Goal: Information Seeking & Learning: Check status

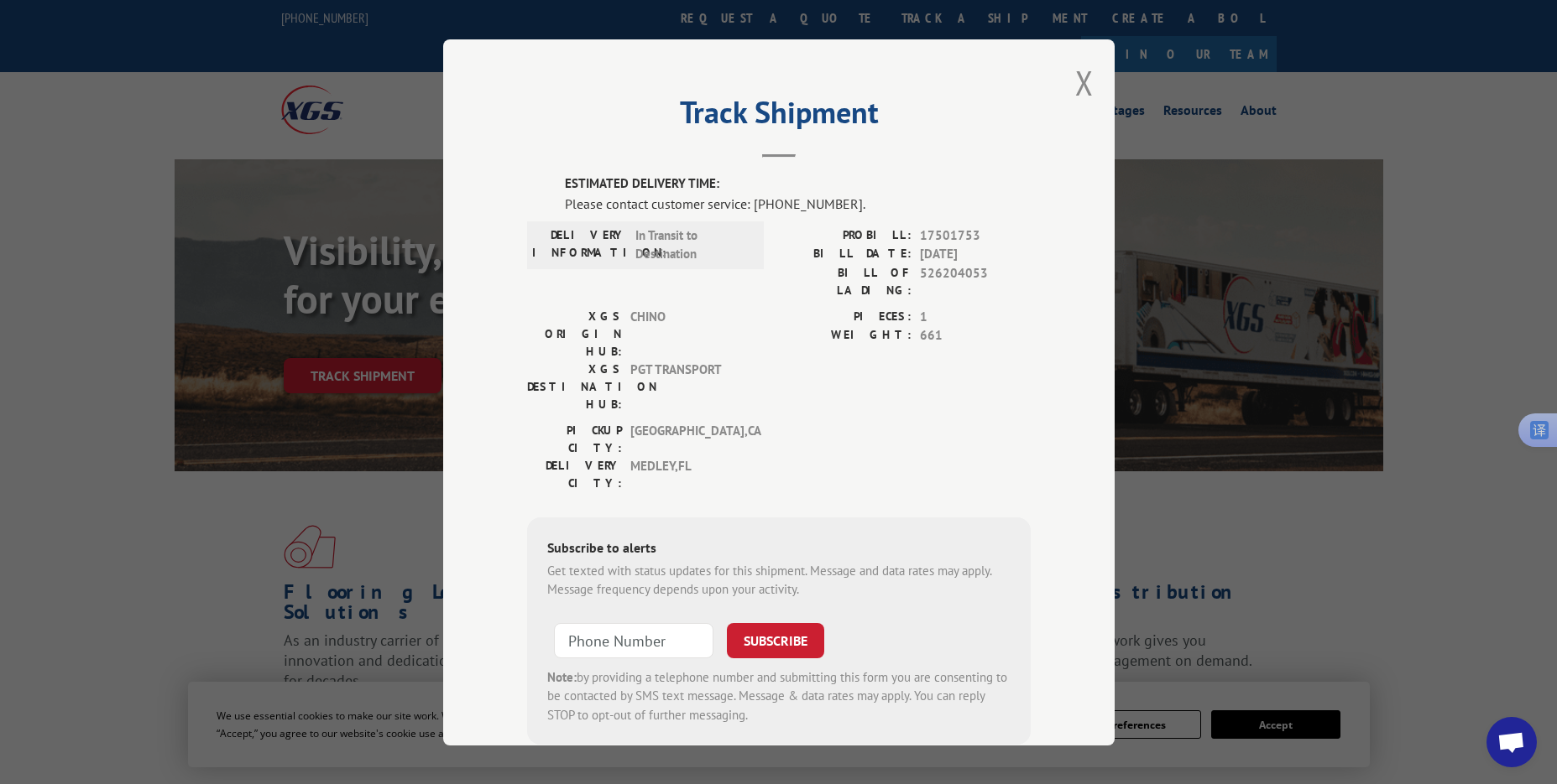
drag, startPoint x: 1082, startPoint y: 91, endPoint x: 842, endPoint y: 38, distance: 245.8
click at [1075, 86] on button "Close modal" at bounding box center [1084, 82] width 19 height 44
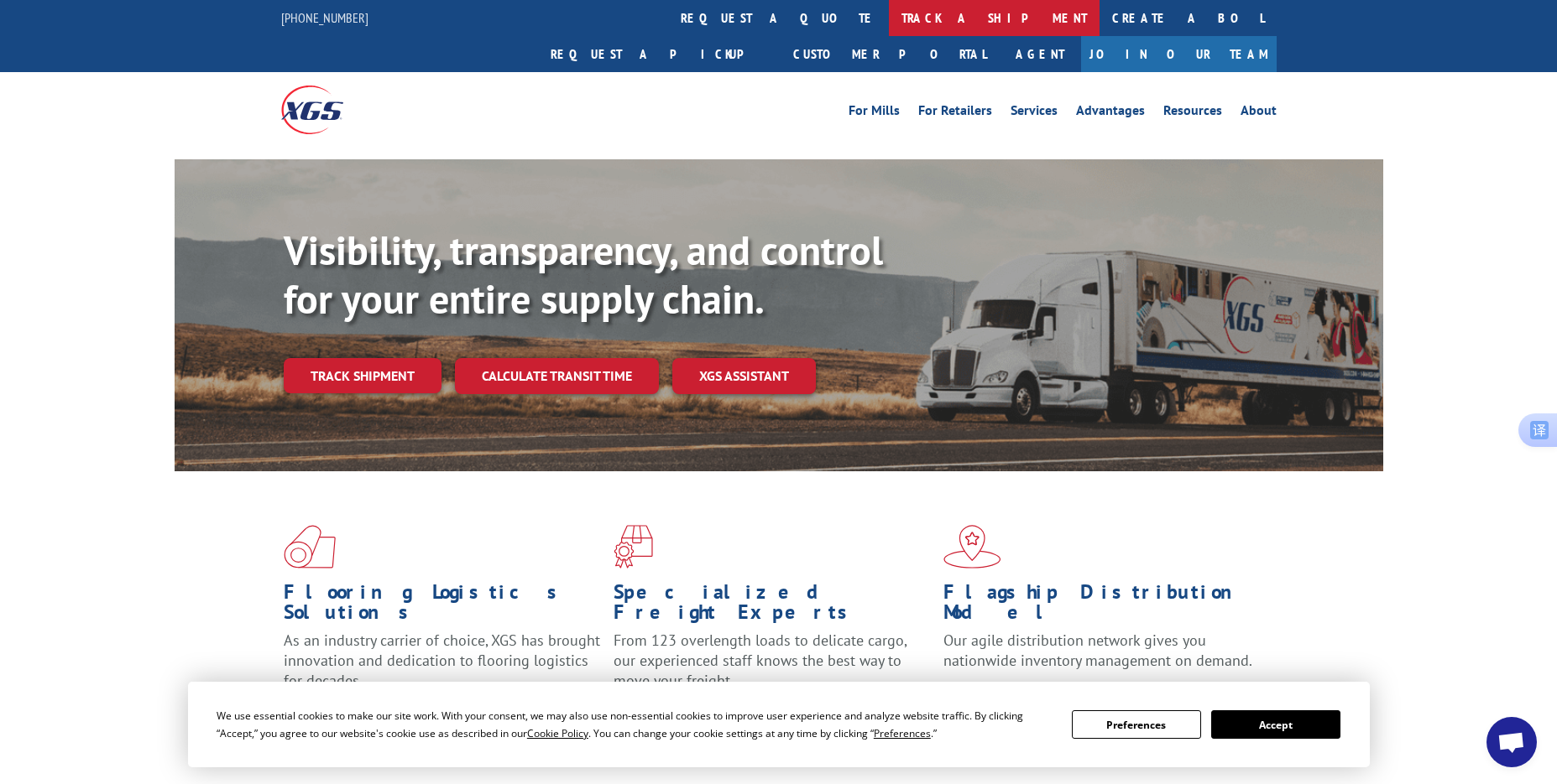
click at [888, 13] on link "track a shipment" at bounding box center [993, 18] width 211 height 36
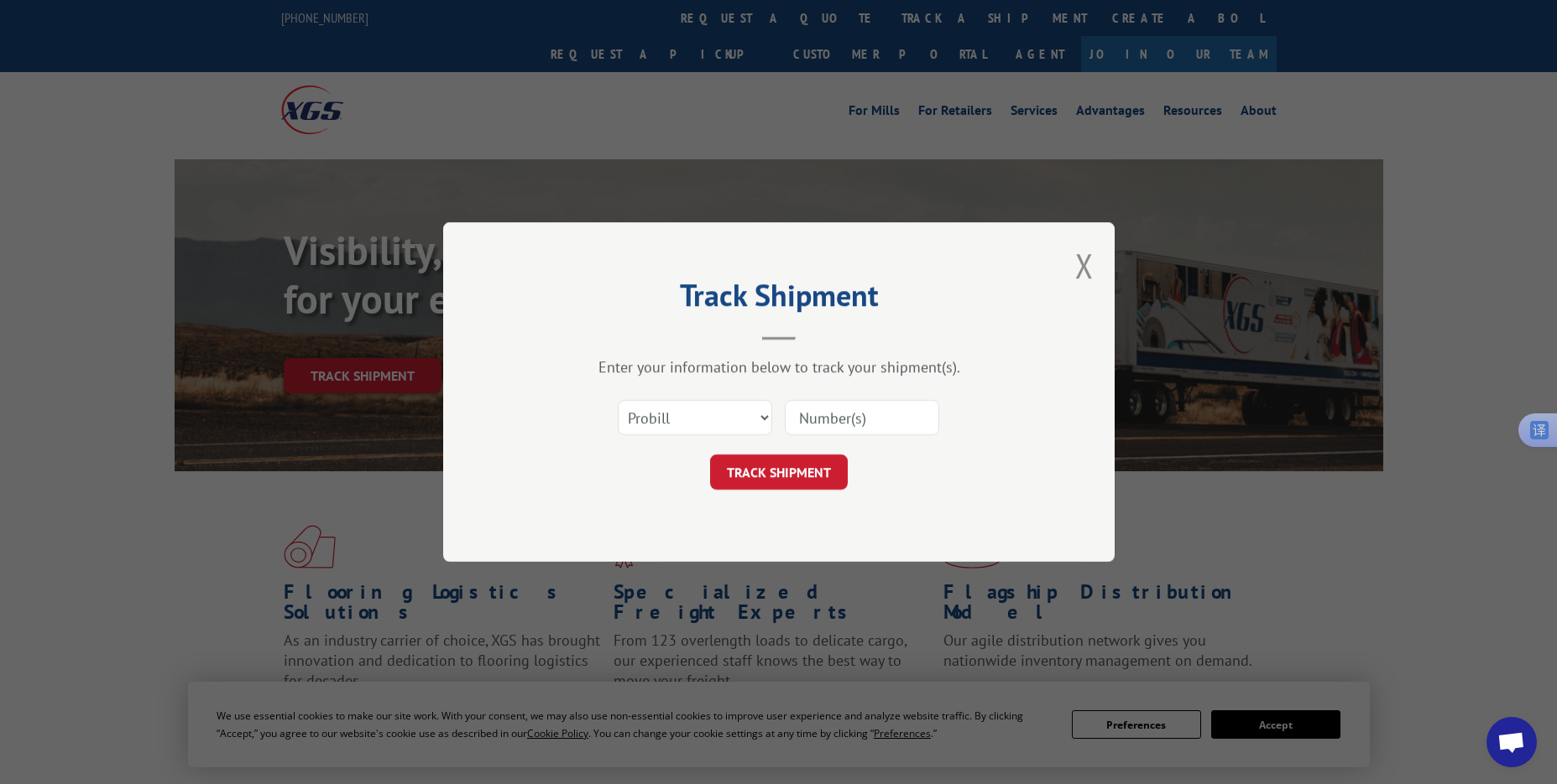
drag, startPoint x: 890, startPoint y: 418, endPoint x: 874, endPoint y: 433, distance: 21.9
click at [890, 418] on input at bounding box center [861, 418] width 154 height 35
paste input "17501655"
type input "17501655"
drag, startPoint x: 782, startPoint y: 470, endPoint x: 790, endPoint y: 380, distance: 90.4
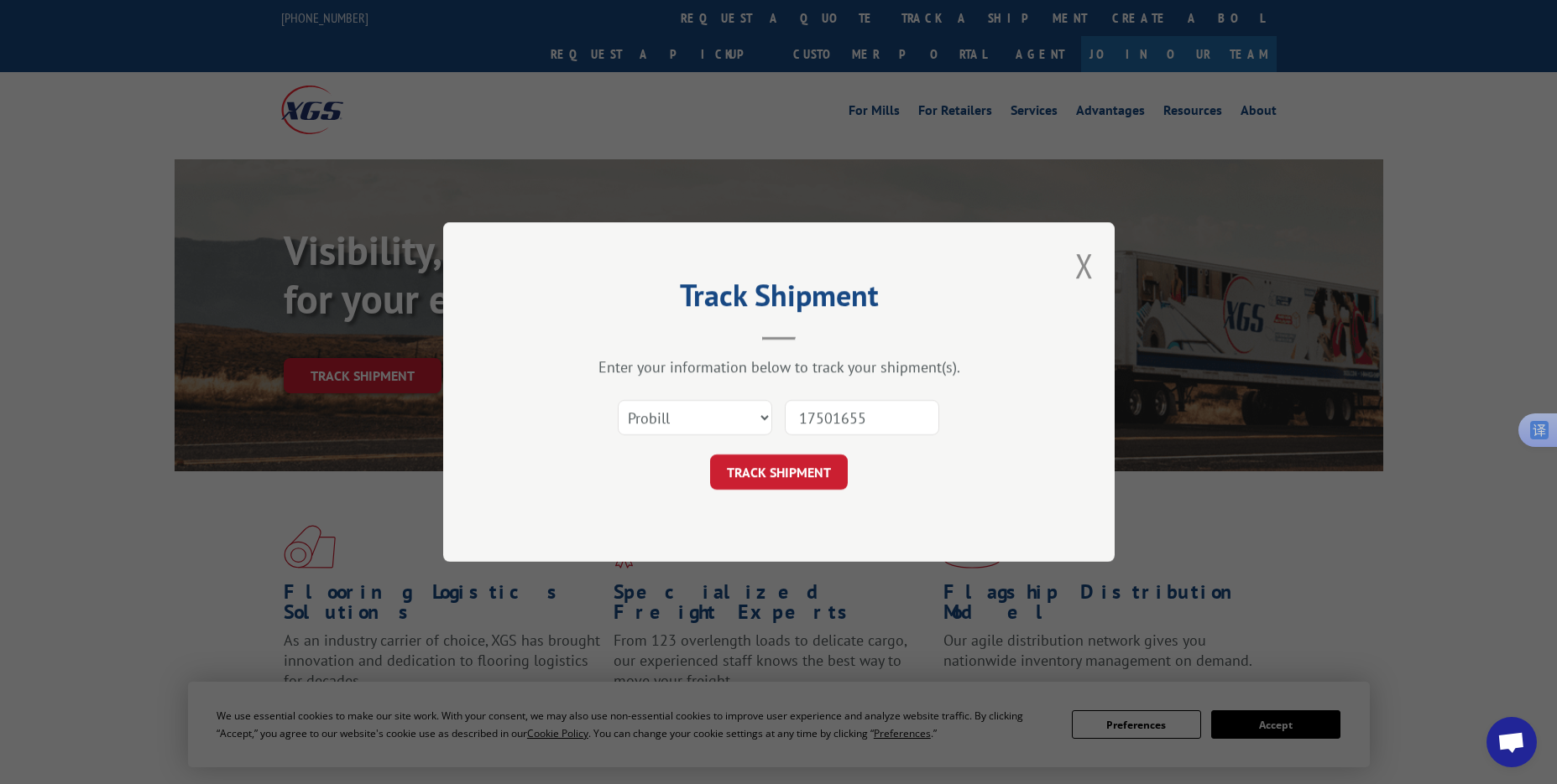
click at [782, 470] on button "TRACK SHIPMENT" at bounding box center [779, 473] width 138 height 35
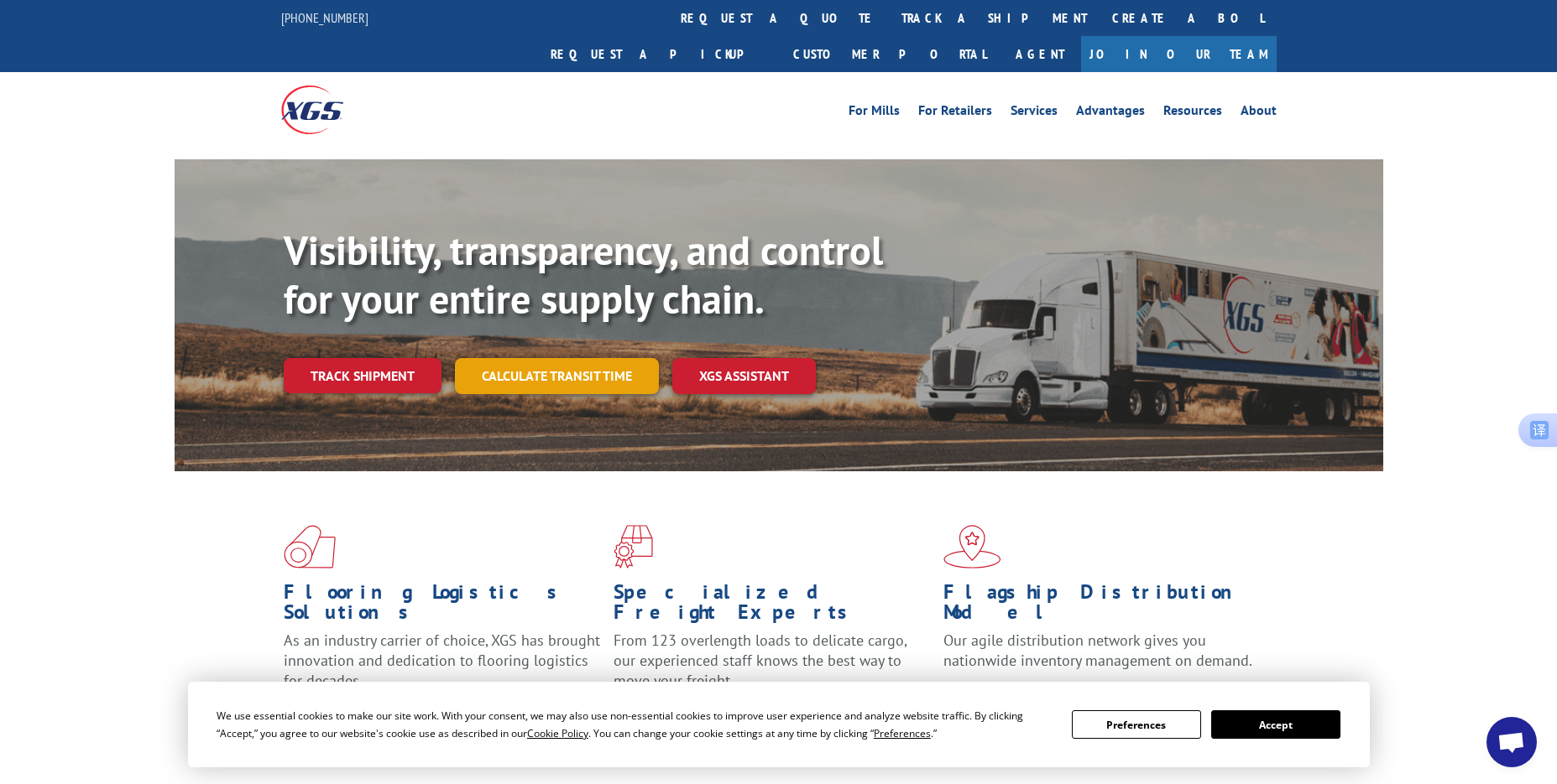
click at [487, 358] on link "Calculate transit time" at bounding box center [557, 376] width 204 height 36
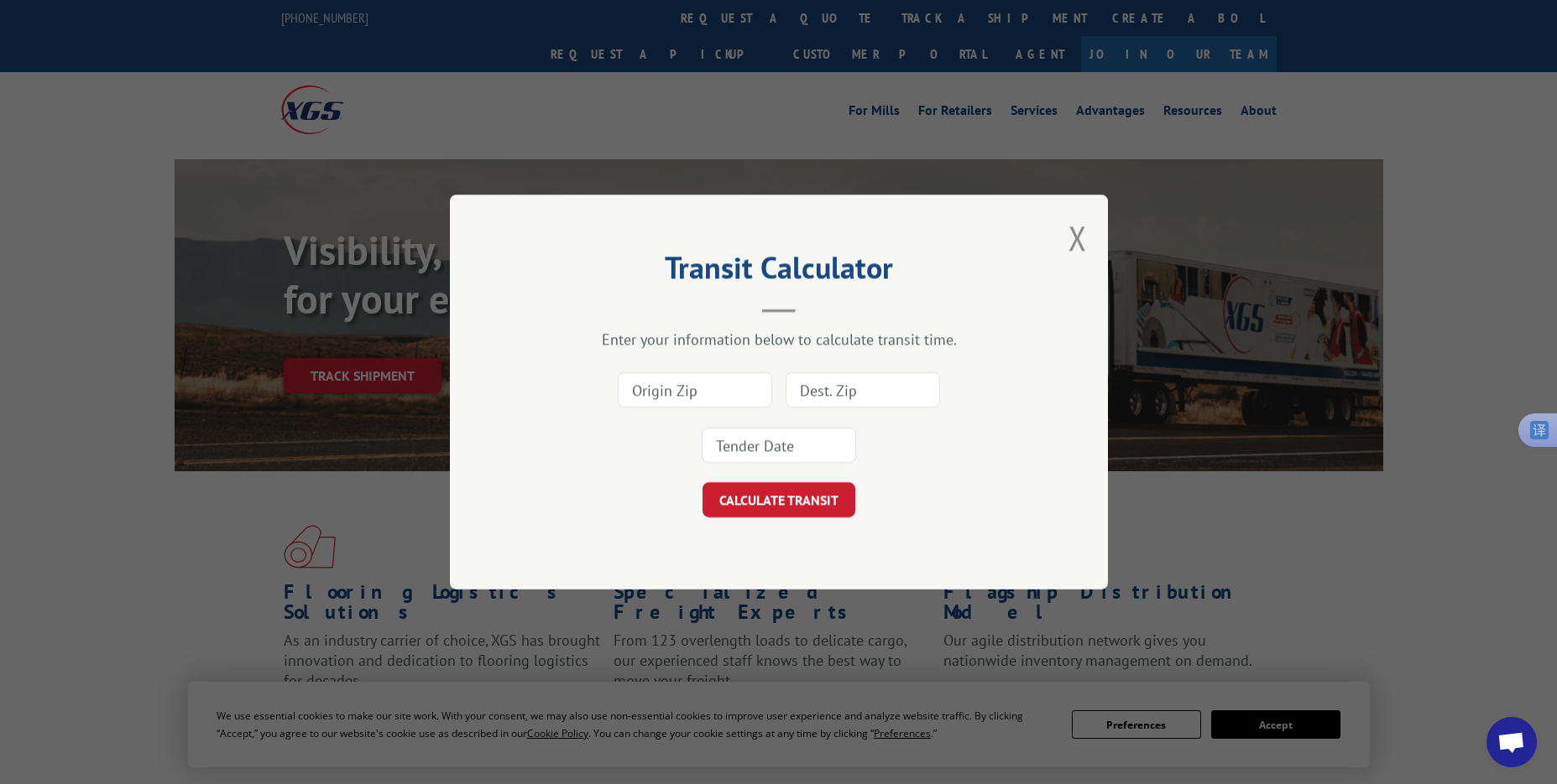
drag, startPoint x: 1085, startPoint y: 239, endPoint x: 1071, endPoint y: 233, distance: 15.2
click at [1085, 238] on button "Close modal" at bounding box center [1077, 237] width 19 height 44
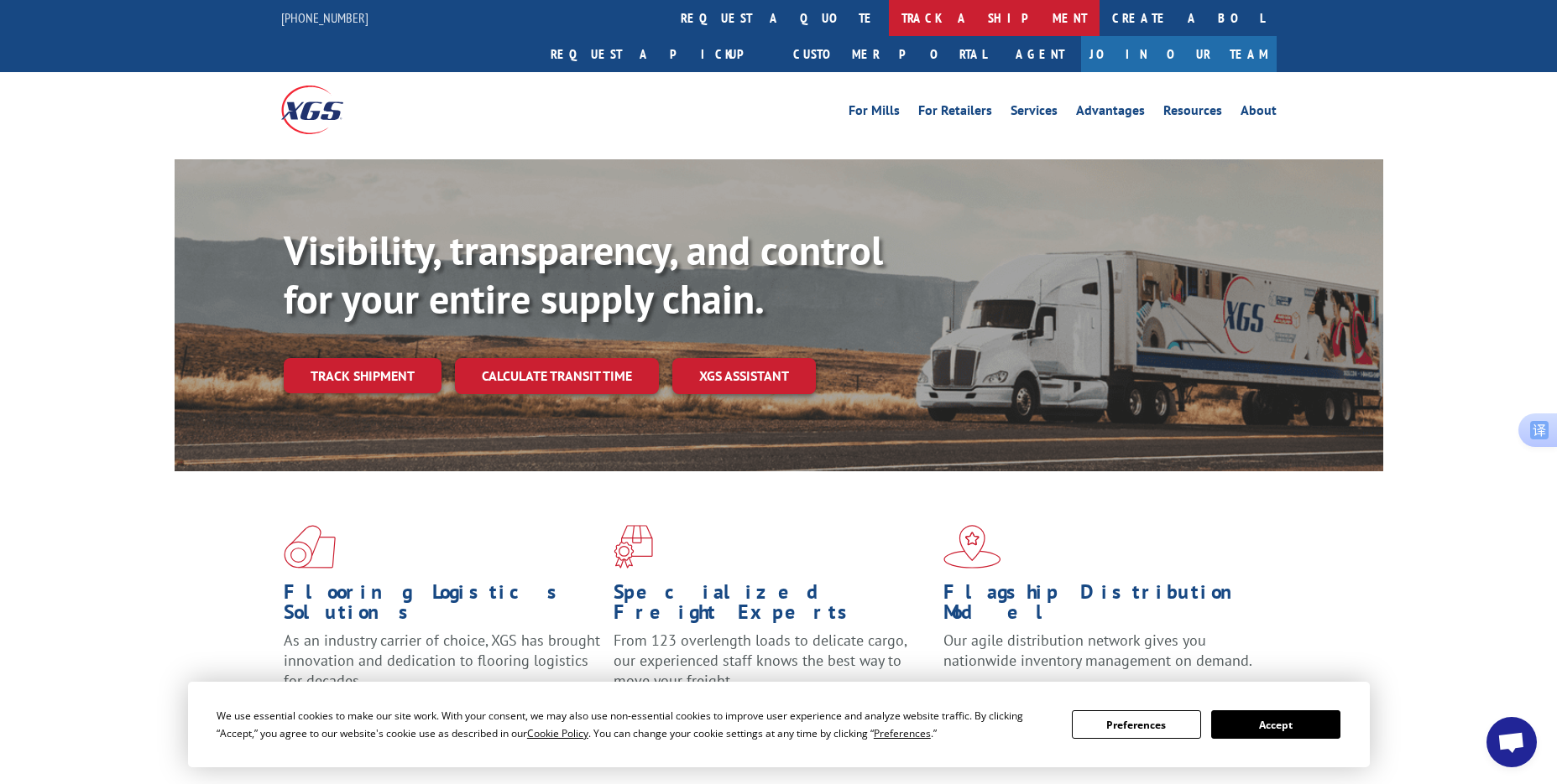
click at [888, 27] on link "track a shipment" at bounding box center [993, 18] width 211 height 36
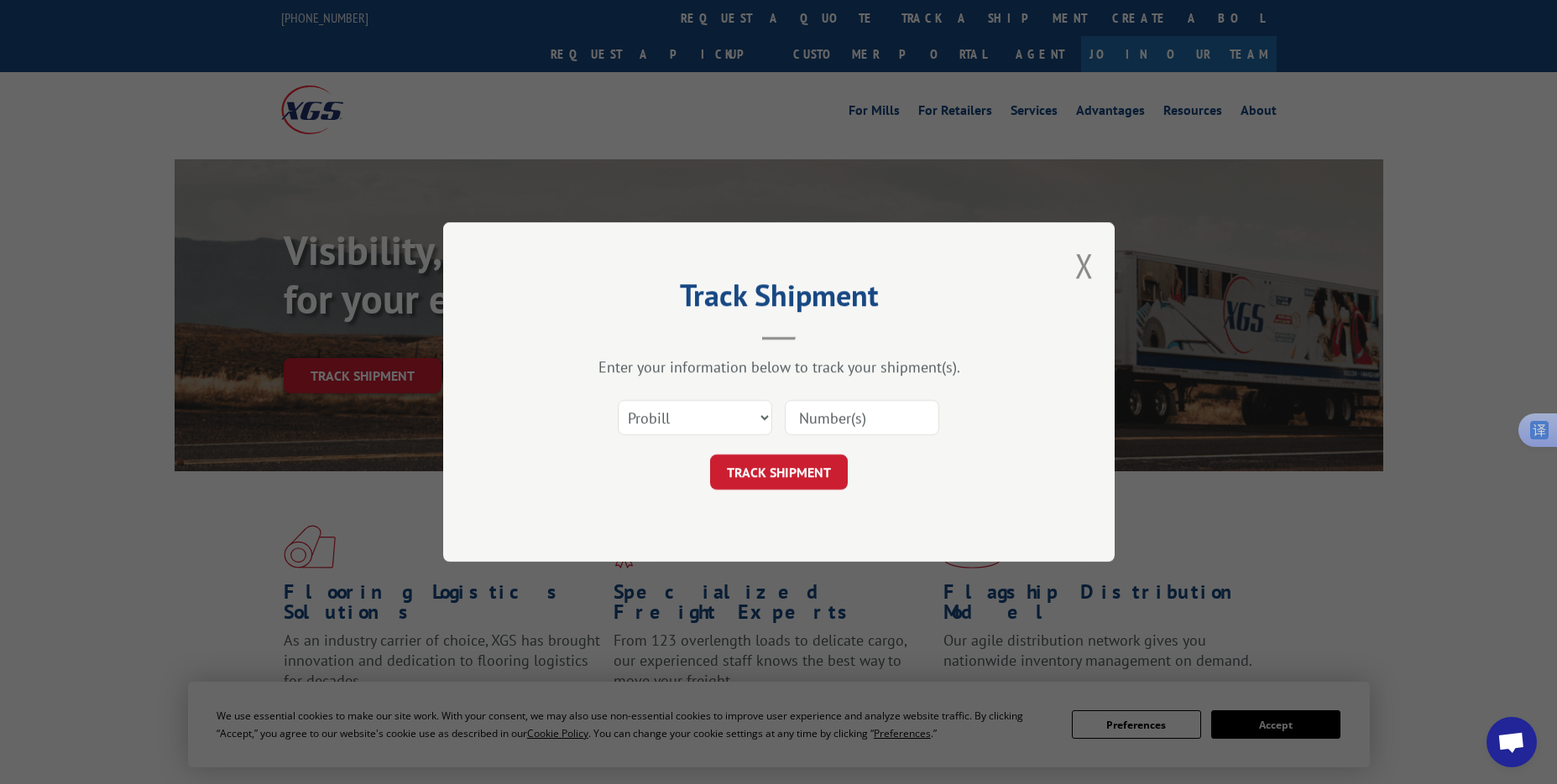
drag, startPoint x: 865, startPoint y: 422, endPoint x: 853, endPoint y: 429, distance: 13.9
click at [865, 422] on input at bounding box center [861, 418] width 154 height 35
paste input "17496949"
type input "17496949"
drag, startPoint x: 764, startPoint y: 468, endPoint x: 793, endPoint y: 476, distance: 30.1
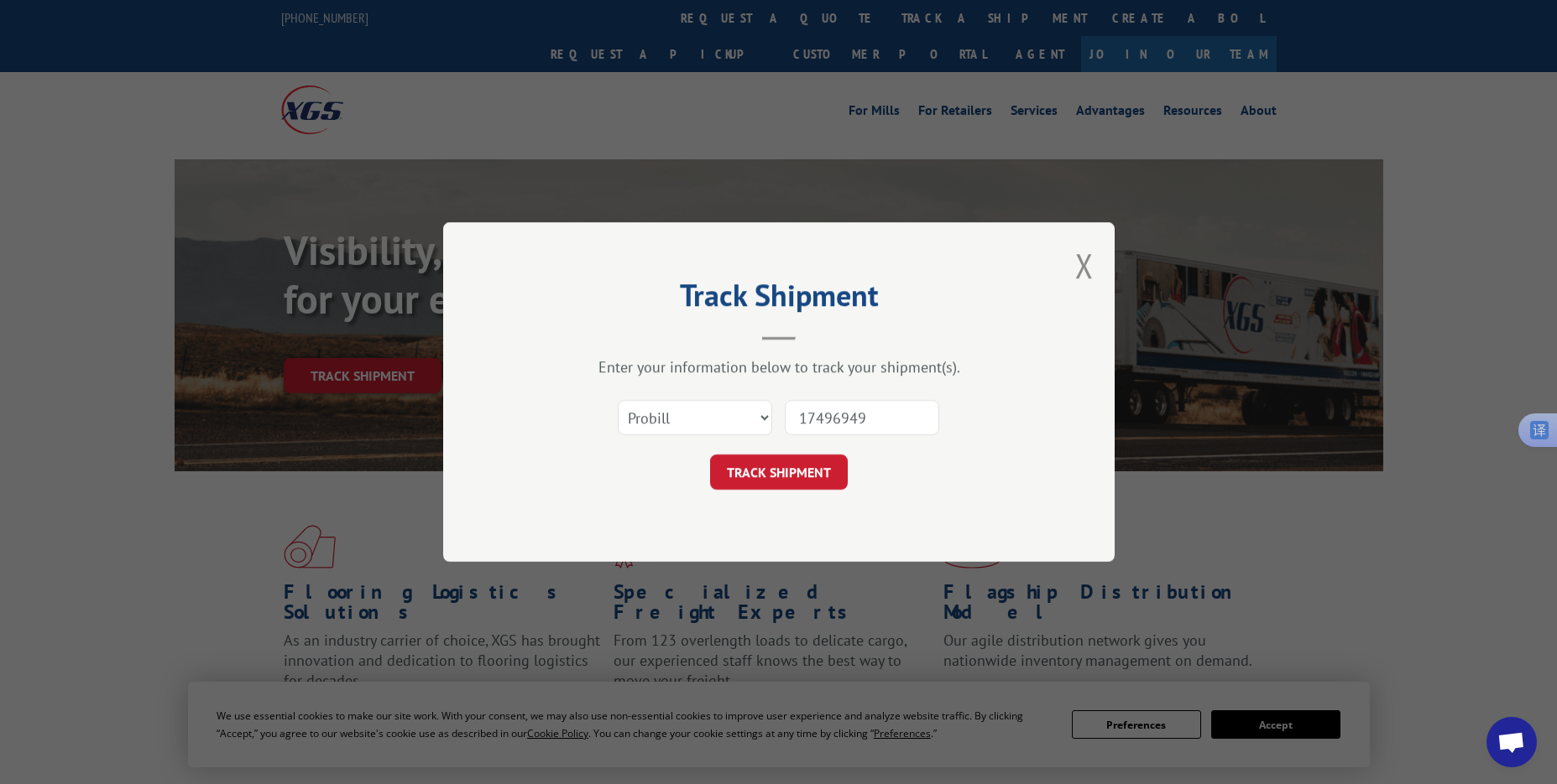
click at [764, 468] on button "TRACK SHIPMENT" at bounding box center [779, 473] width 138 height 35
